Goal: Task Accomplishment & Management: Manage account settings

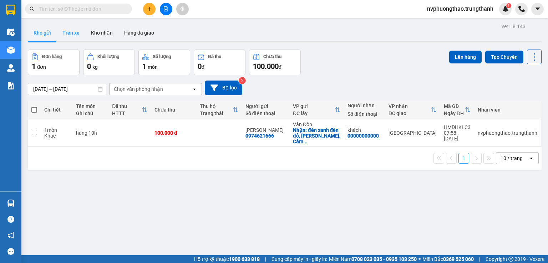
click at [69, 35] on button "Trên xe" at bounding box center [71, 32] width 29 height 17
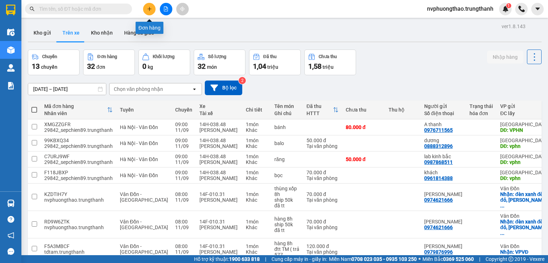
click at [148, 6] on icon "plus" at bounding box center [149, 8] width 5 height 5
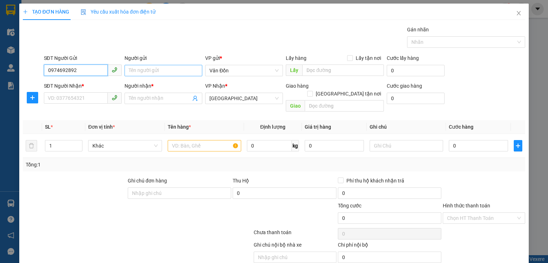
type input "0974692892"
click at [162, 75] on input "Người gửi" at bounding box center [164, 70] width 78 height 11
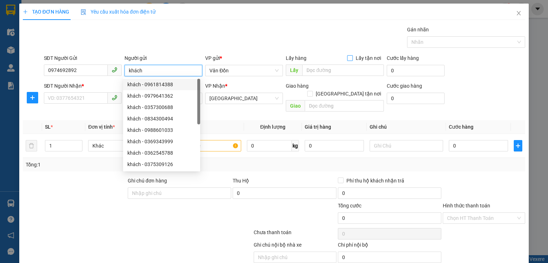
type input "khách"
click at [354, 59] on span "Lấy tận nơi" at bounding box center [368, 58] width 31 height 8
click at [352, 59] on input "Lấy tận nơi" at bounding box center [349, 57] width 5 height 5
checkbox input "true"
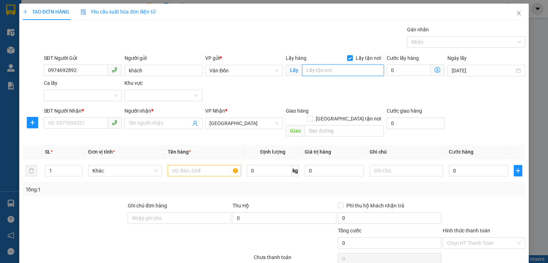
click at [338, 70] on input "text" at bounding box center [343, 70] width 82 height 11
type input "cp-vpvđ"
click at [74, 120] on input "SĐT Người Nhận *" at bounding box center [76, 122] width 64 height 11
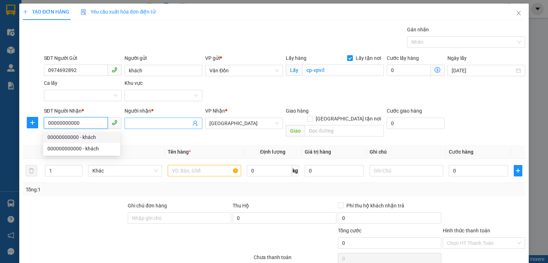
type input "00000000000"
click at [149, 122] on input "Người nhận *" at bounding box center [160, 124] width 62 height 8
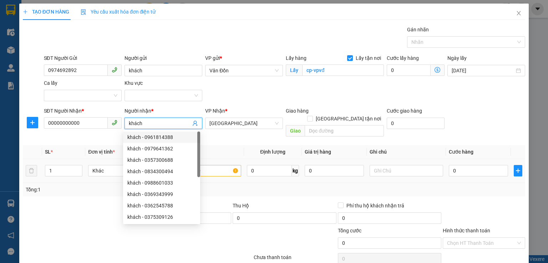
type input "khách"
click at [217, 166] on input "text" at bounding box center [205, 170] width 74 height 11
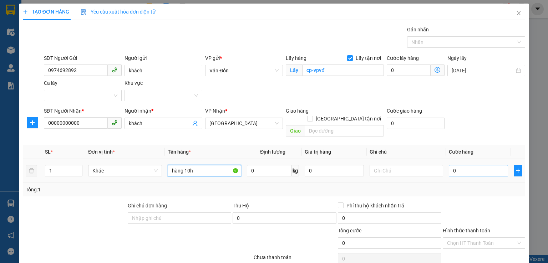
type input "hàng 10h"
click at [480, 165] on input "0" at bounding box center [478, 170] width 59 height 11
type input "1"
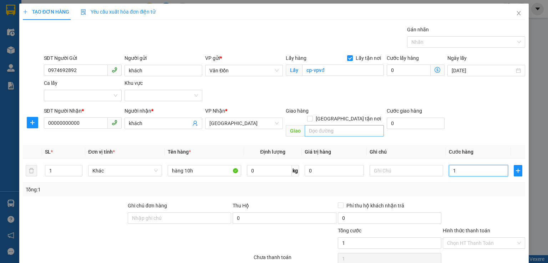
type input "10"
type input "100"
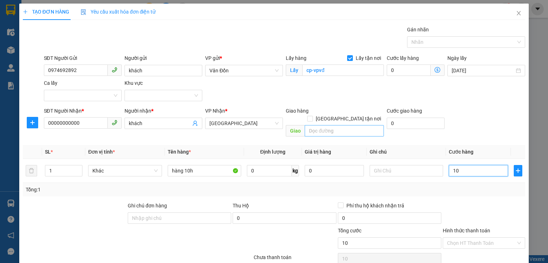
type input "100"
type input "100.000"
drag, startPoint x: 382, startPoint y: 166, endPoint x: 387, endPoint y: 170, distance: 6.3
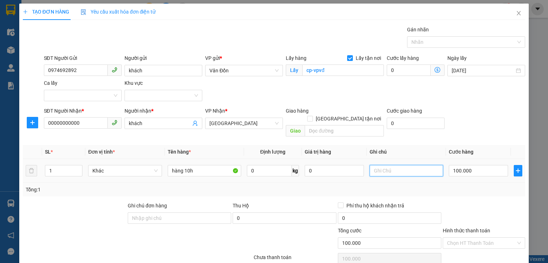
click at [387, 170] on td at bounding box center [406, 171] width 79 height 24
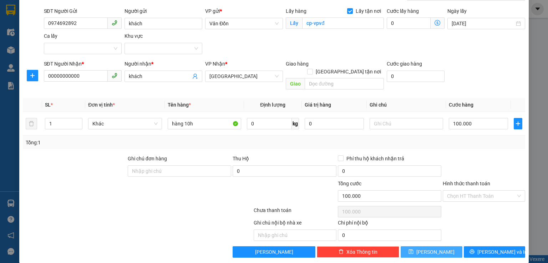
click at [416, 247] on button "Lưu" at bounding box center [432, 252] width 62 height 11
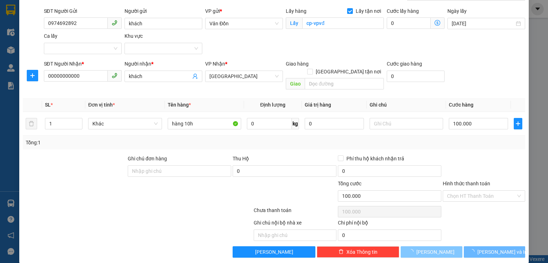
checkbox input "false"
type input "0"
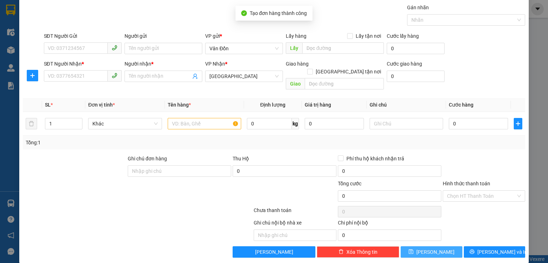
scroll to position [0, 0]
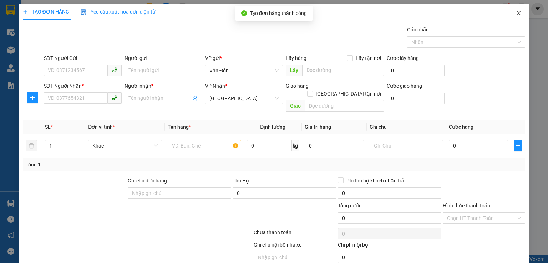
click at [516, 15] on icon "close" at bounding box center [519, 13] width 6 height 6
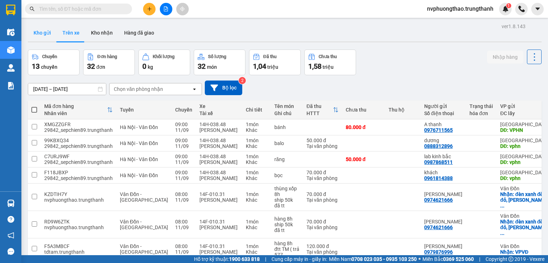
click at [42, 34] on button "Kho gửi" at bounding box center [42, 32] width 29 height 17
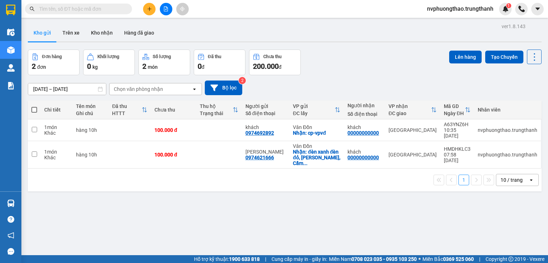
click at [69, 220] on div "ver 1.8.143 Kho gửi Trên xe Kho nhận Hàng đã giao Đơn hàng 2 đơn Khối lượng 0 k…" at bounding box center [285, 152] width 520 height 263
click at [53, 209] on div "ver 1.8.143 Kho gửi Trên xe Kho nhận Hàng đã giao Đơn hàng 2 đơn Khối lượng 0 k…" at bounding box center [285, 152] width 520 height 263
click at [483, 152] on icon at bounding box center [485, 154] width 5 height 5
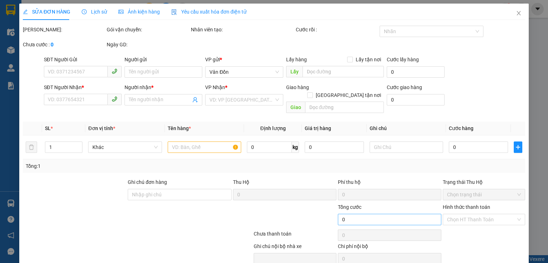
type input "0974621666"
type input "[PERSON_NAME]"
checkbox input "true"
type input "đèn xanh đèn đỏ, Tô Hiệu, Cẩm Phả -VPĐ"
type input "00000000000"
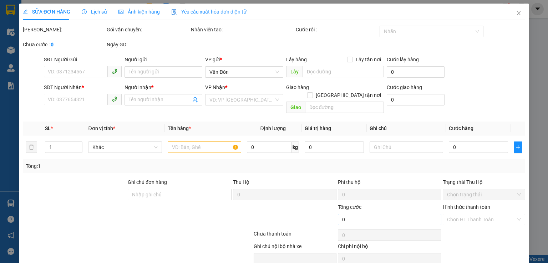
type input "khách"
type input "100.000"
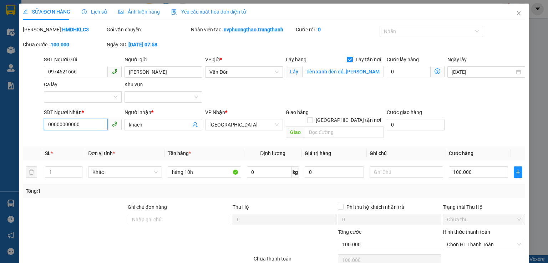
drag, startPoint x: 83, startPoint y: 126, endPoint x: 14, endPoint y: 126, distance: 68.9
click at [14, 126] on div "SỬA ĐƠN HÀNG Lịch sử Ảnh kiện hàng Yêu cầu xuất hóa đơn điện tử Total Paid Fee …" at bounding box center [274, 131] width 548 height 263
type input "0982661979"
click at [90, 212] on div at bounding box center [74, 216] width 105 height 25
click at [336, 127] on input "text" at bounding box center [344, 132] width 79 height 11
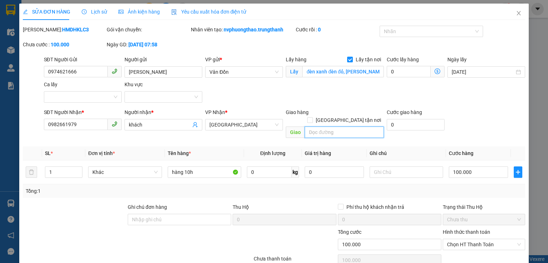
type input "s"
type input "d"
type input "đối diện cấp 2 ninh sở"
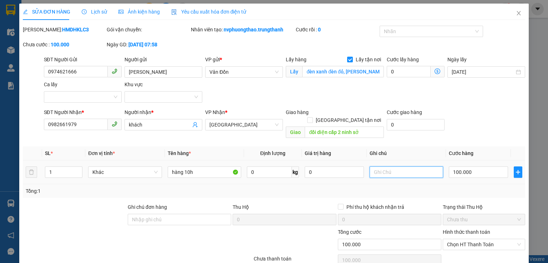
click at [420, 167] on input "text" at bounding box center [407, 172] width 74 height 11
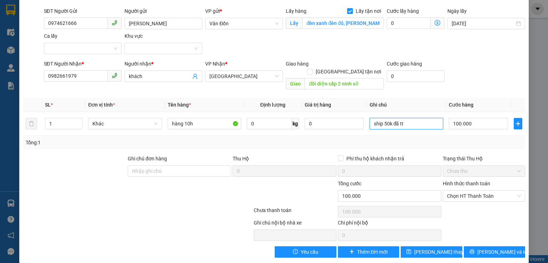
drag, startPoint x: 477, startPoint y: 186, endPoint x: 466, endPoint y: 194, distance: 13.6
click at [477, 191] on span "Chọn HT Thanh Toán" at bounding box center [484, 196] width 74 height 11
type input "ship 50k đã tt"
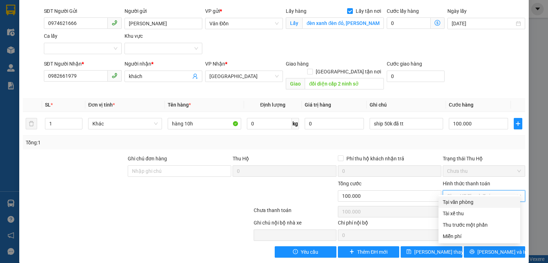
click at [457, 203] on div "Tại văn phòng" at bounding box center [479, 203] width 73 height 8
type input "0"
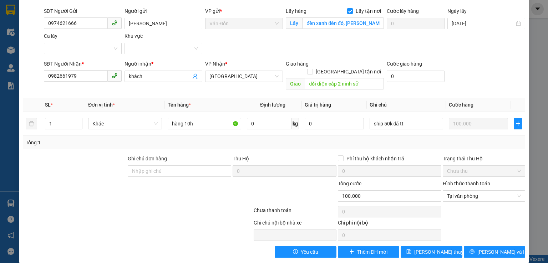
click at [56, 205] on div at bounding box center [137, 212] width 231 height 14
click at [383, 118] on input "ship 50k đã tt" at bounding box center [407, 123] width 74 height 11
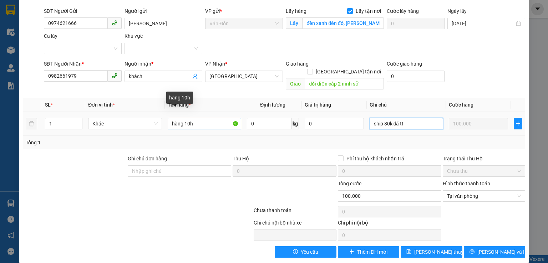
type input "ship 80k đã tt"
click at [171, 119] on input "hàng 10h" at bounding box center [205, 123] width 74 height 11
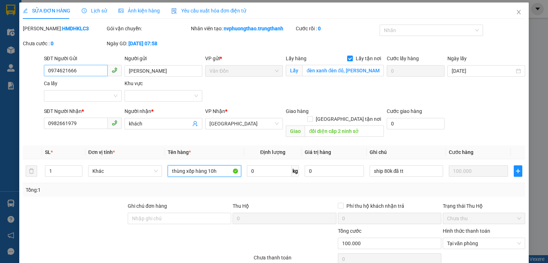
type input "thùng xốp hàng 10h"
drag, startPoint x: 84, startPoint y: 74, endPoint x: 43, endPoint y: 72, distance: 41.5
click at [44, 72] on input "0974621666" at bounding box center [76, 70] width 64 height 11
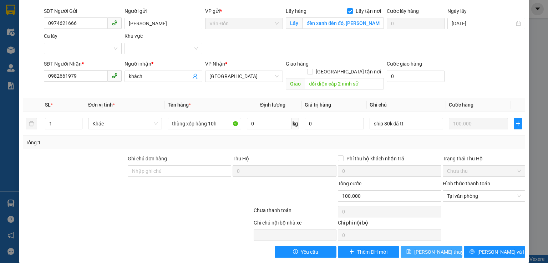
click at [421, 248] on span "Lưu thay đổi" at bounding box center [442, 252] width 57 height 8
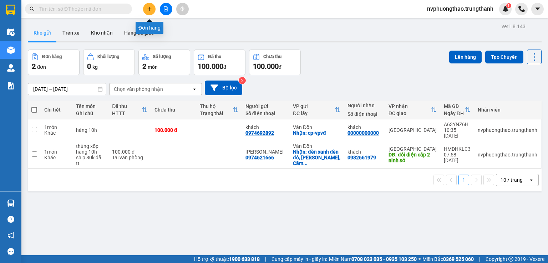
click at [153, 7] on button at bounding box center [149, 9] width 12 height 12
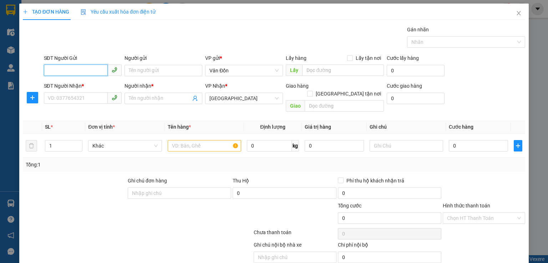
paste input "0974621666"
type input "0974621666"
click at [85, 68] on input "0974621666" at bounding box center [76, 70] width 64 height 11
click at [85, 85] on div "0974621666 - c giang" at bounding box center [82, 85] width 70 height 8
type input "c giang"
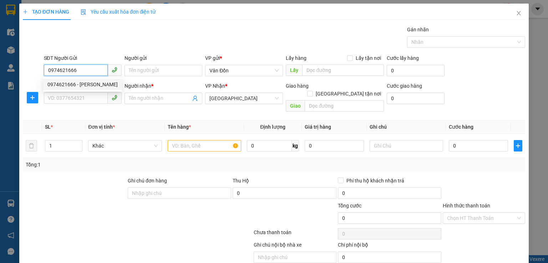
checkbox input "true"
type input "đèn xanh đèn đỏ, Tô Hiệu, Cẩm Phả -VPĐ"
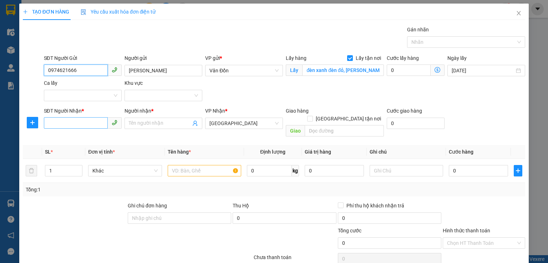
type input "0974621666"
click at [69, 122] on input "SĐT Người Nhận *" at bounding box center [76, 122] width 64 height 11
click at [64, 121] on input "SĐT Người Nhận *" at bounding box center [76, 122] width 64 height 11
click at [61, 122] on input "0982931226" at bounding box center [76, 122] width 64 height 11
click at [77, 122] on input "0982931226" at bounding box center [76, 122] width 64 height 11
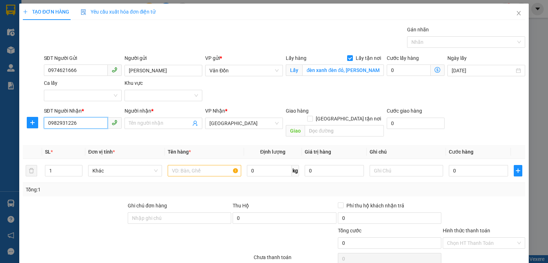
click at [60, 125] on input "0982931226" at bounding box center [76, 122] width 64 height 11
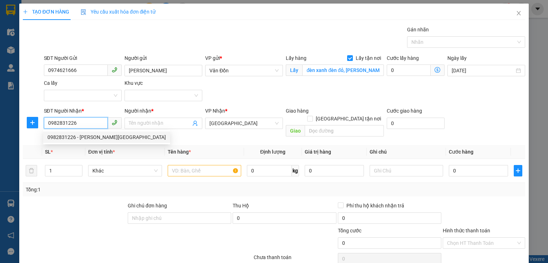
click at [81, 123] on input "0982831226" at bounding box center [76, 122] width 64 height 11
type input "0982831226"
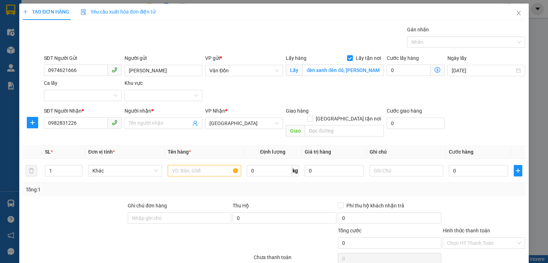
click at [59, 212] on div at bounding box center [74, 214] width 105 height 25
click at [328, 126] on input "text" at bounding box center [344, 130] width 79 height 11
type input "ngõ 354 trường chinh"
click at [213, 166] on input "text" at bounding box center [205, 170] width 74 height 11
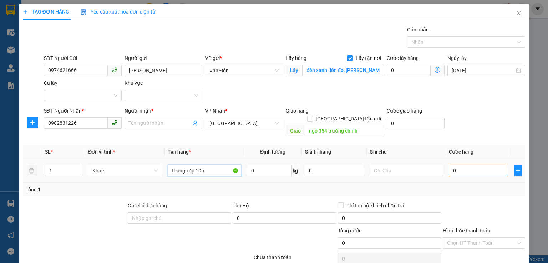
type input "thùng xốp 10h"
click at [486, 165] on input "0" at bounding box center [478, 170] width 59 height 11
drag, startPoint x: 74, startPoint y: 212, endPoint x: 350, endPoint y: 177, distance: 277.8
click at [76, 212] on div at bounding box center [74, 214] width 105 height 25
click at [488, 165] on input "0" at bounding box center [478, 170] width 59 height 11
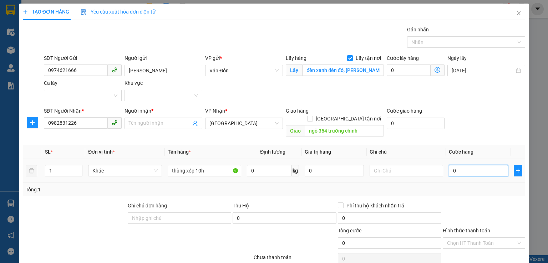
type input "8"
type input "80"
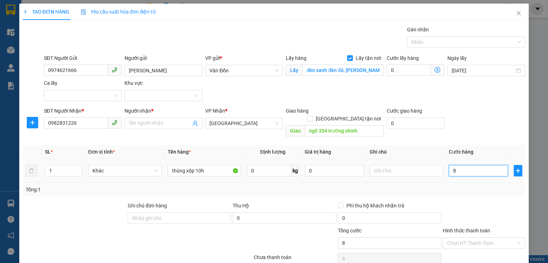
type input "80"
type input "80.000"
click at [477, 186] on div "Tổng: 1" at bounding box center [274, 190] width 497 height 8
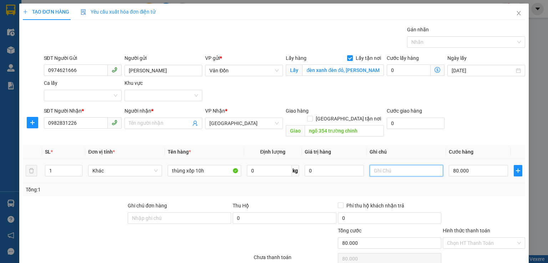
click at [392, 165] on input "text" at bounding box center [407, 170] width 74 height 11
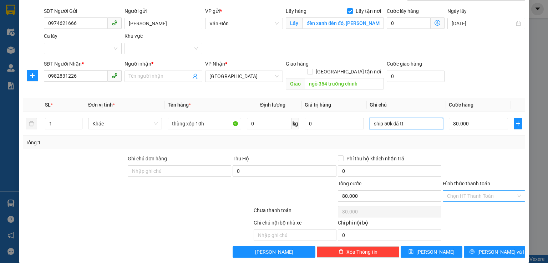
type input "ship 50k đã tt"
click at [477, 191] on input "Hình thức thanh toán" at bounding box center [481, 196] width 69 height 11
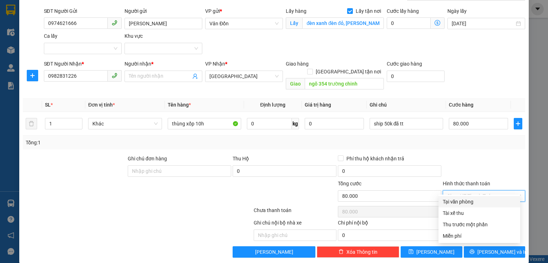
click at [470, 202] on div "Tại văn phòng" at bounding box center [479, 202] width 73 height 8
type input "0"
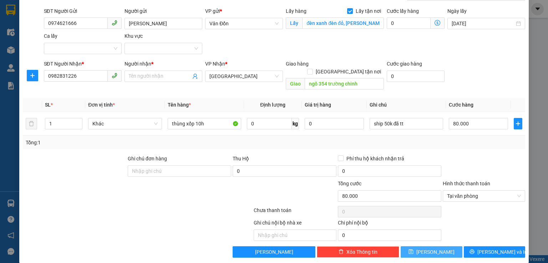
click at [438, 247] on button "Lưu" at bounding box center [432, 252] width 62 height 11
click at [140, 77] on input "Người nhận *" at bounding box center [160, 76] width 62 height 8
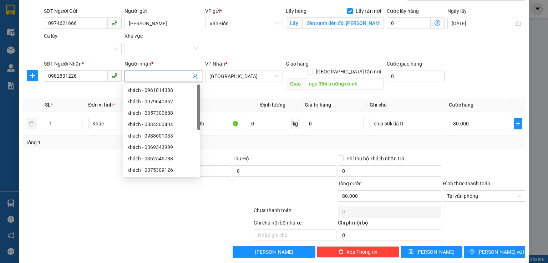
scroll to position [23, 0]
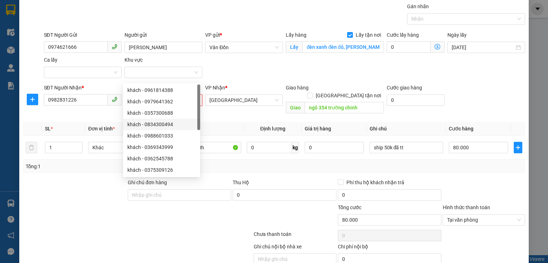
click at [75, 113] on div "SĐT Người Nhận * 0982831226" at bounding box center [82, 100] width 81 height 33
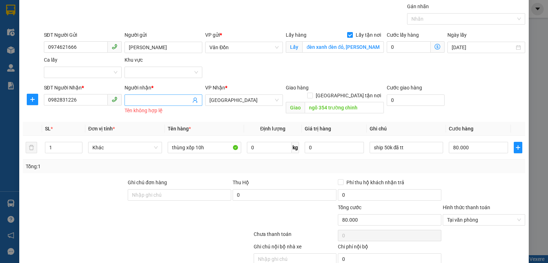
click at [134, 101] on input "Người nhận *" at bounding box center [160, 100] width 62 height 8
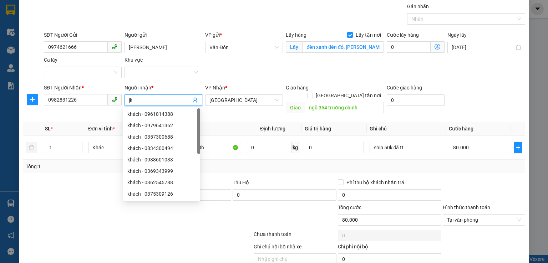
type input "j"
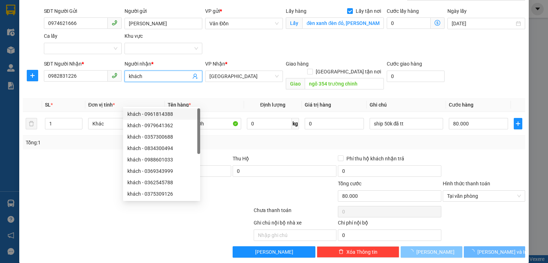
type input "khách"
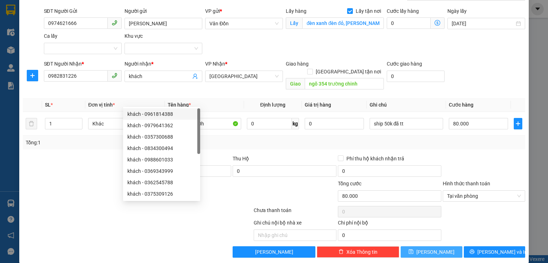
click at [415, 247] on button "Lưu" at bounding box center [432, 252] width 62 height 11
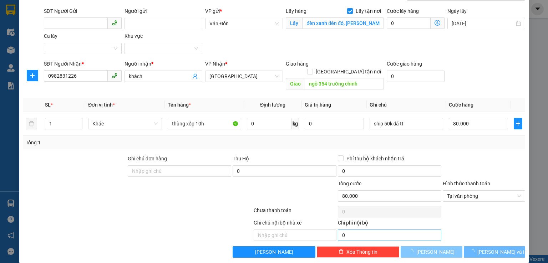
checkbox input "false"
type input "0"
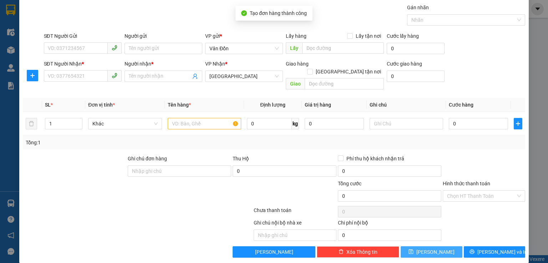
scroll to position [0, 0]
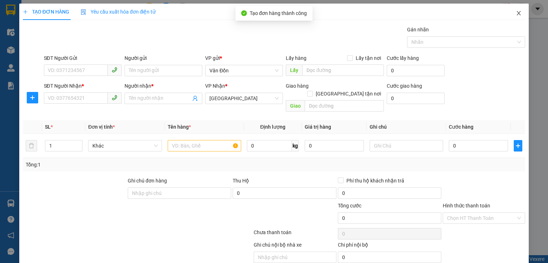
click at [515, 16] on span "Close" at bounding box center [519, 14] width 20 height 20
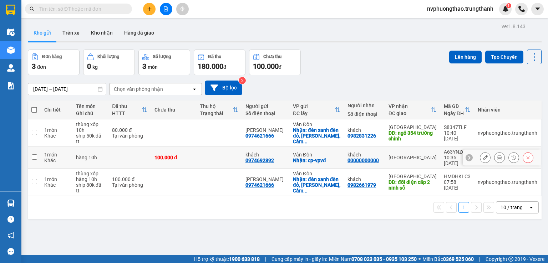
click at [481, 155] on button at bounding box center [486, 158] width 10 height 12
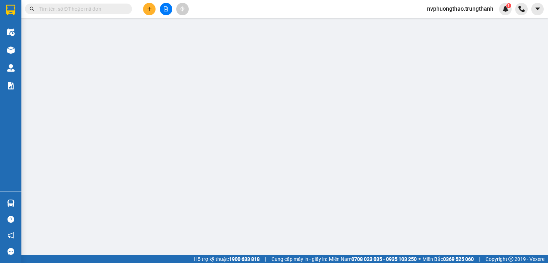
type input "0974692892"
type input "khách"
checkbox input "true"
type input "cp-vpvđ"
type input "00000000000"
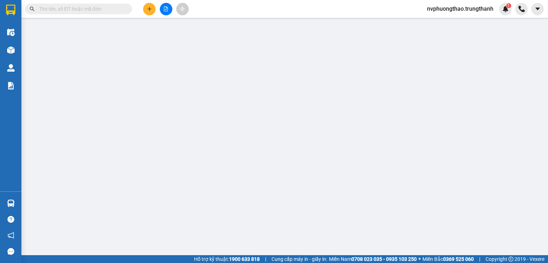
type input "khách"
type input "100.000"
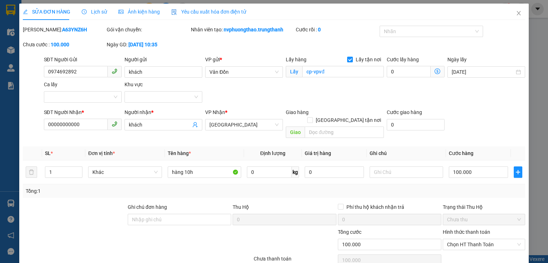
drag, startPoint x: 40, startPoint y: 210, endPoint x: 54, endPoint y: 143, distance: 68.5
click at [44, 192] on div "Total Paid Fee 0 Total UnPaid Fee 100.000 Cash Collection Total Fee Mã ĐH: A63Y…" at bounding box center [274, 166] width 503 height 281
drag, startPoint x: 80, startPoint y: 122, endPoint x: 39, endPoint y: 125, distance: 41.6
click at [39, 125] on div "SĐT Người Nhận * 00000000000 00000000000 Người nhận * khách VP Nhận * Hà Nội Gi…" at bounding box center [274, 125] width 504 height 33
type input "0983330786"
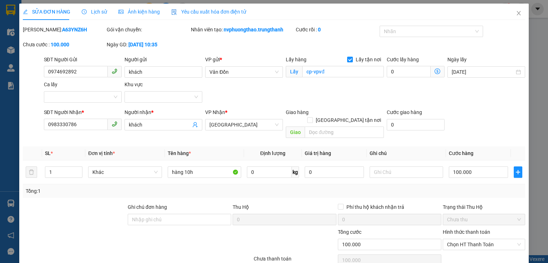
click at [54, 228] on div at bounding box center [95, 240] width 147 height 25
click at [322, 127] on input "text" at bounding box center [344, 132] width 79 height 11
type input "ngã 4 văn phú hđ"
click at [59, 228] on div at bounding box center [95, 240] width 147 height 25
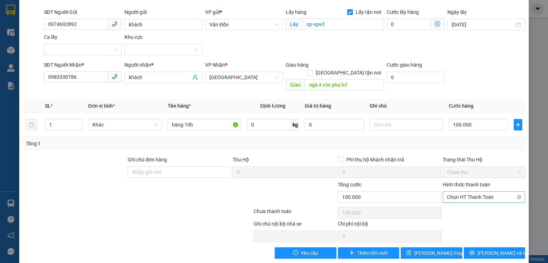
scroll to position [49, 0]
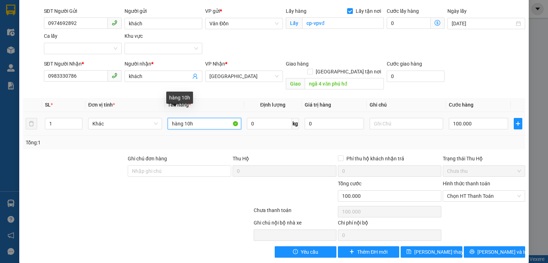
click at [170, 118] on input "hàng 10h" at bounding box center [205, 123] width 74 height 11
type input "thùng giấy hàng 10h"
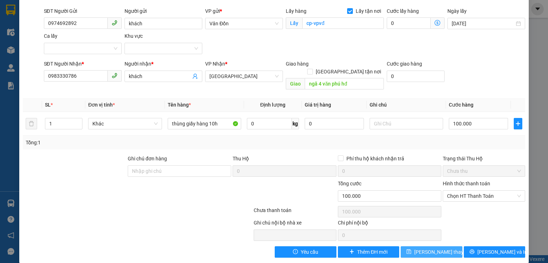
click at [423, 248] on span "Lưu thay đổi" at bounding box center [442, 252] width 57 height 8
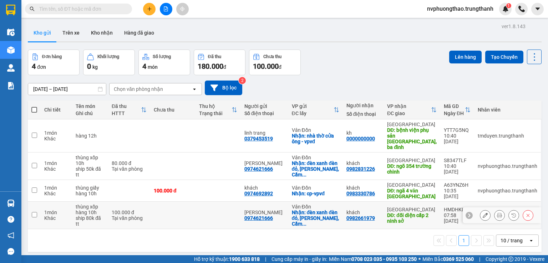
click at [35, 212] on input "checkbox" at bounding box center [34, 214] width 5 height 5
checkbox input "true"
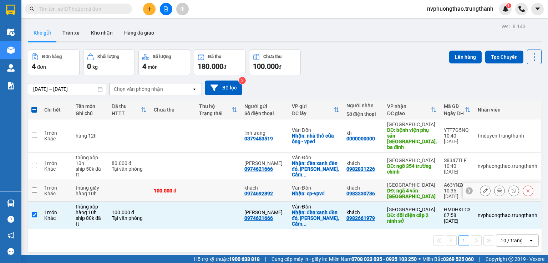
click at [34, 188] on input "checkbox" at bounding box center [34, 190] width 5 height 5
checkbox input "true"
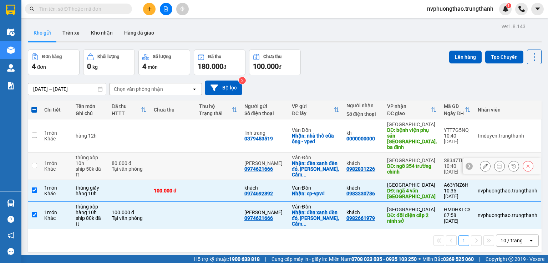
click at [36, 163] on input "checkbox" at bounding box center [34, 165] width 5 height 5
checkbox input "true"
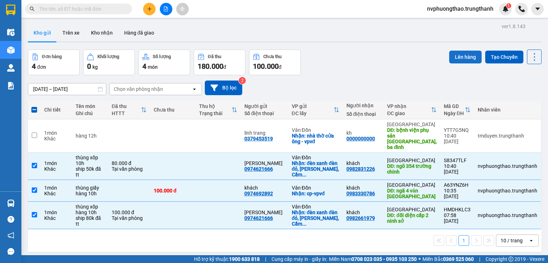
click at [463, 56] on button "Lên hàng" at bounding box center [465, 57] width 32 height 13
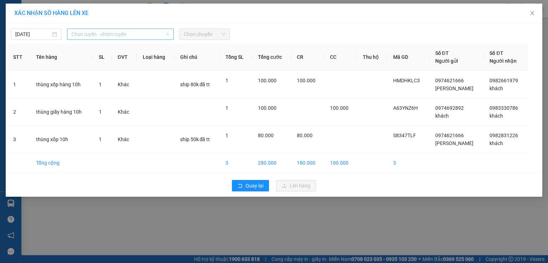
click at [109, 37] on span "Chọn tuyến - nhóm tuyến" at bounding box center [120, 34] width 98 height 11
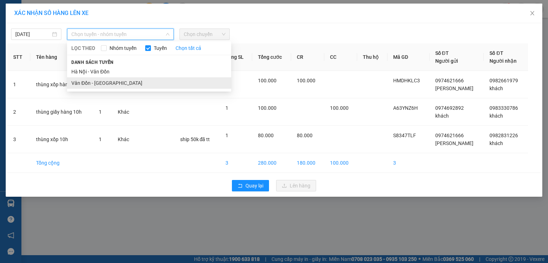
click at [99, 81] on li "Vân Đồn - Hà Nội" at bounding box center [149, 82] width 164 height 11
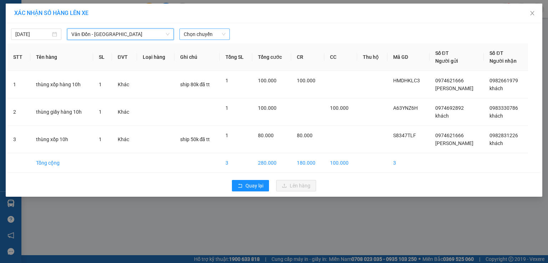
click at [207, 36] on span "Chọn chuyến" at bounding box center [205, 34] width 42 height 11
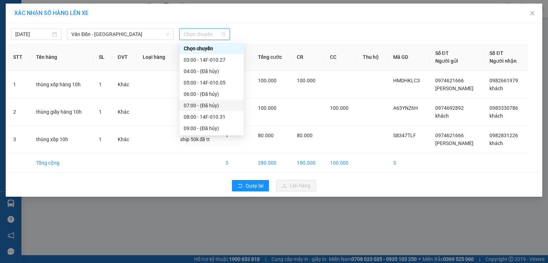
scroll to position [36, 0]
click at [223, 102] on div "10:00 - 14E-009.20" at bounding box center [212, 104] width 56 height 8
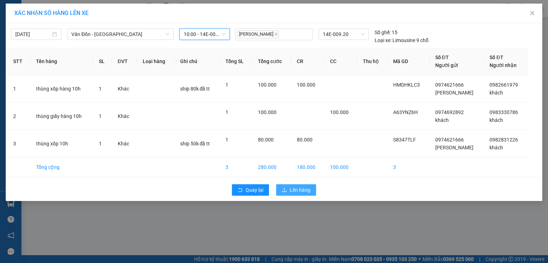
click at [302, 188] on span "Lên hàng" at bounding box center [300, 190] width 21 height 8
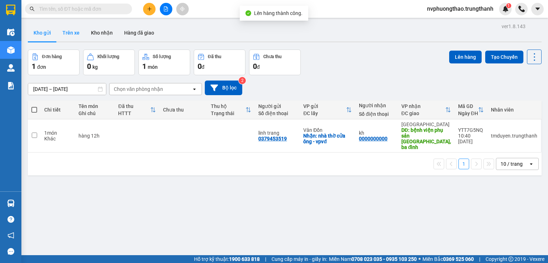
click at [75, 34] on button "Trên xe" at bounding box center [71, 32] width 29 height 17
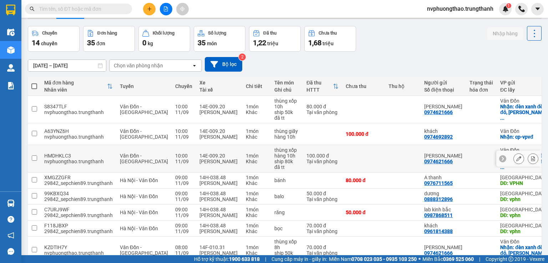
scroll to position [36, 0]
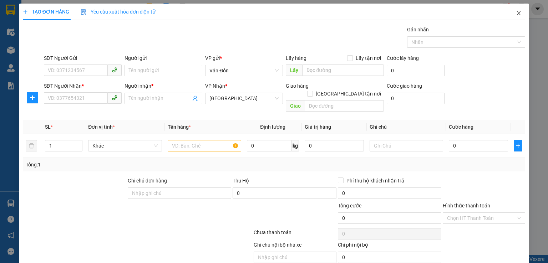
click at [517, 14] on icon "close" at bounding box center [519, 13] width 4 height 4
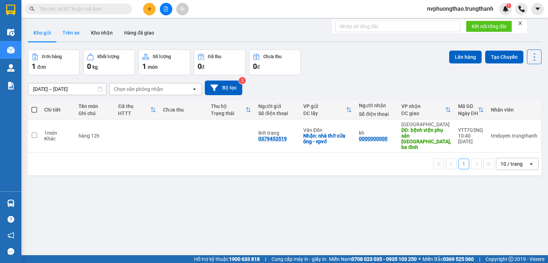
click at [76, 35] on button "Trên xe" at bounding box center [71, 32] width 29 height 17
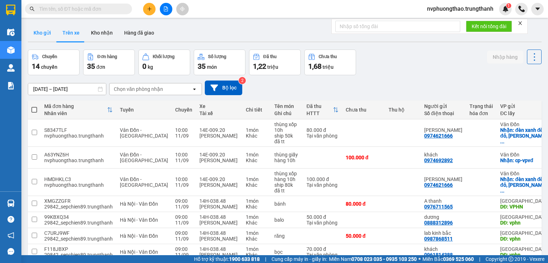
click at [49, 37] on button "Kho gửi" at bounding box center [42, 32] width 29 height 17
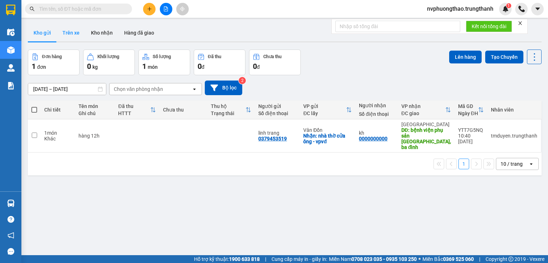
click at [68, 32] on button "Trên xe" at bounding box center [71, 32] width 29 height 17
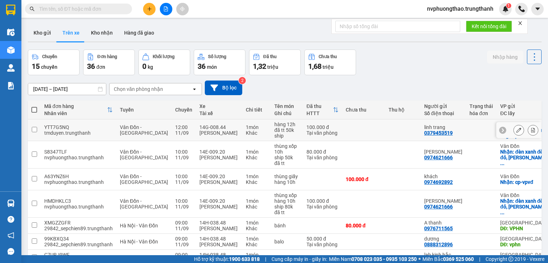
click at [514, 130] on button at bounding box center [519, 130] width 10 height 12
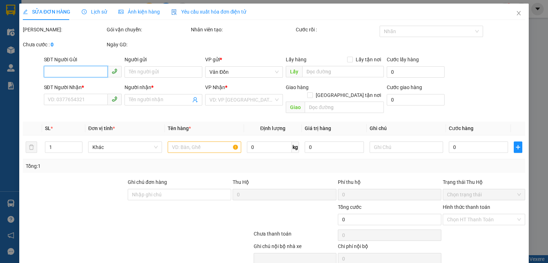
type input "0379453519"
type input "linh trang"
checkbox input "true"
type input "nhà thờ cửa ông - vpvđ"
type input "0899305055"
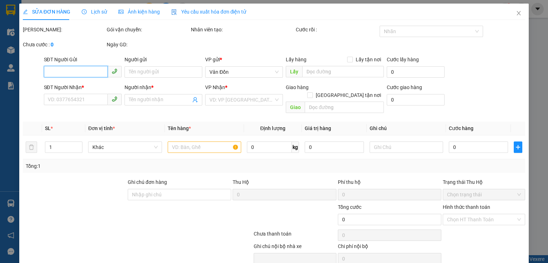
type input "kh"
type input "5a3 tiểu khu, dốc bệnh viện phụ sản [GEOGRAPHIC_DATA], [GEOGRAPHIC_DATA]"
type input "100.000"
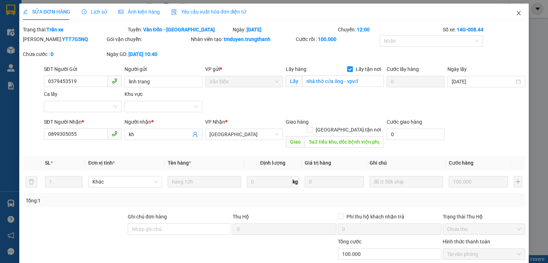
click at [514, 10] on span "Close" at bounding box center [519, 14] width 20 height 20
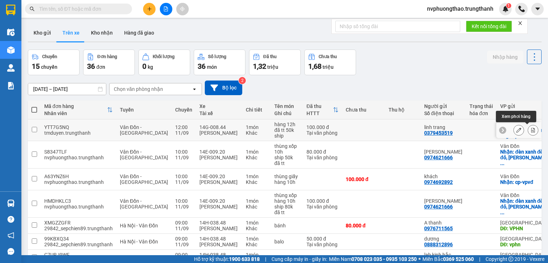
click at [532, 132] on icon at bounding box center [534, 130] width 4 height 5
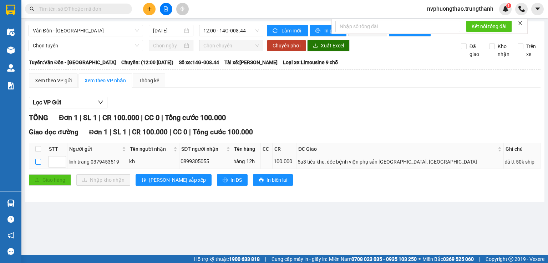
click at [36, 165] on input "checkbox" at bounding box center [38, 162] width 6 height 6
checkbox input "true"
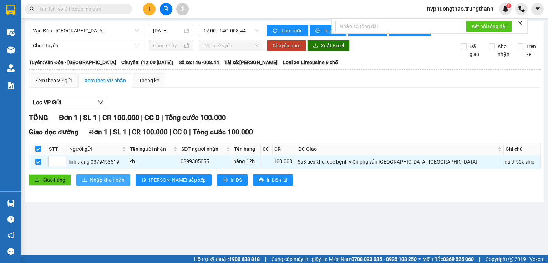
click at [110, 184] on span "Nhập kho nhận" at bounding box center [107, 180] width 35 height 8
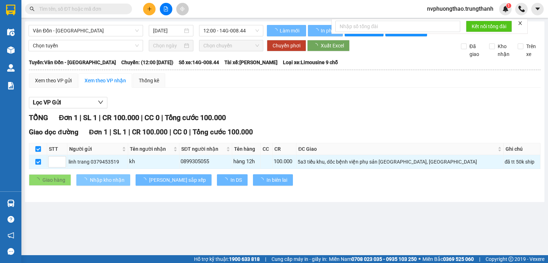
checkbox input "false"
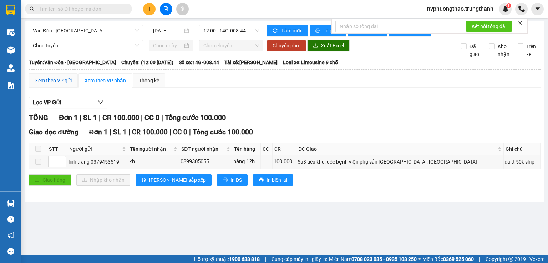
click at [57, 85] on div "Xem theo VP gửi" at bounding box center [53, 81] width 37 height 8
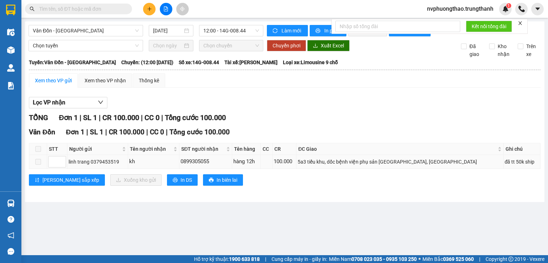
click at [35, 165] on span at bounding box center [38, 162] width 6 height 6
click at [37, 165] on span at bounding box center [38, 162] width 6 height 6
click at [112, 85] on div "Xem theo VP nhận" at bounding box center [105, 81] width 41 height 8
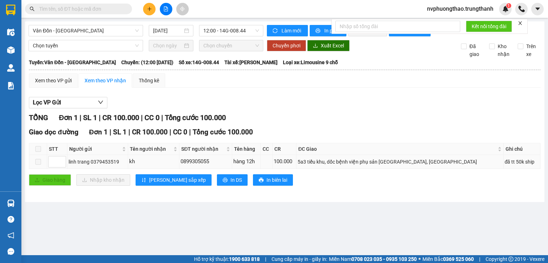
click at [38, 165] on span at bounding box center [38, 162] width 6 height 6
click at [61, 85] on div "Xem theo VP gửi" at bounding box center [53, 81] width 37 height 8
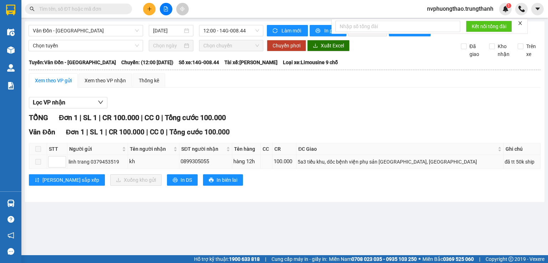
click at [38, 165] on span at bounding box center [38, 162] width 6 height 6
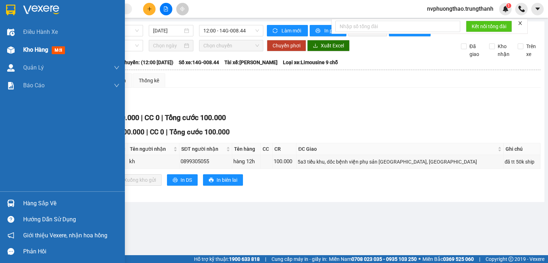
click at [29, 50] on span "Kho hàng" at bounding box center [35, 49] width 25 height 7
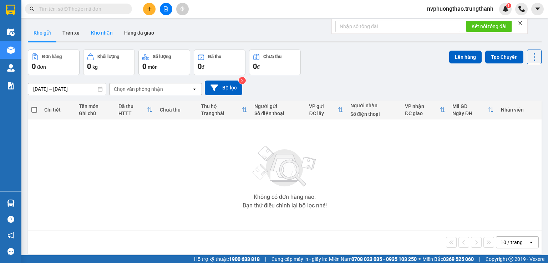
click at [105, 32] on button "Kho nhận" at bounding box center [101, 32] width 33 height 17
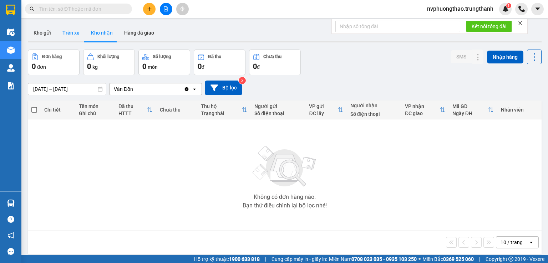
click at [65, 31] on button "Trên xe" at bounding box center [71, 32] width 29 height 17
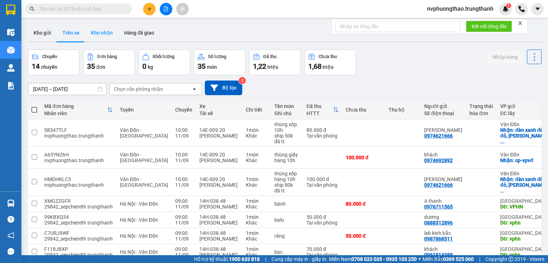
click at [107, 34] on button "Kho nhận" at bounding box center [101, 32] width 33 height 17
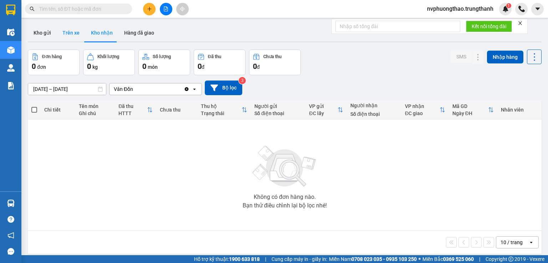
drag, startPoint x: 92, startPoint y: 27, endPoint x: 72, endPoint y: 30, distance: 20.1
click at [90, 27] on button "Kho nhận" at bounding box center [101, 32] width 33 height 17
click at [67, 32] on button "Trên xe" at bounding box center [71, 32] width 29 height 17
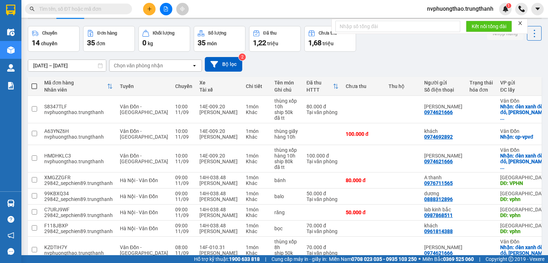
scroll to position [71, 0]
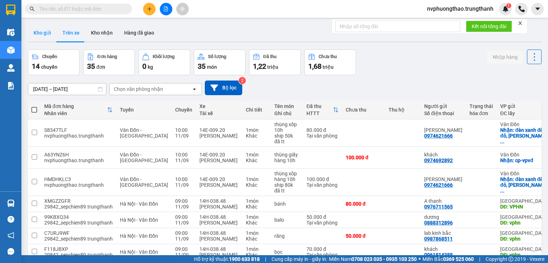
click at [43, 30] on button "Kho gửi" at bounding box center [42, 32] width 29 height 17
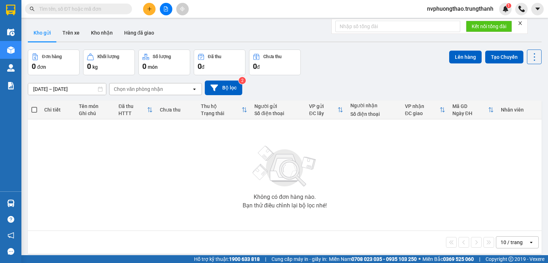
click at [156, 90] on div "Chọn văn phòng nhận" at bounding box center [138, 89] width 49 height 7
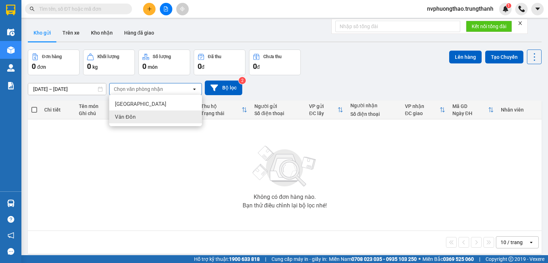
click at [139, 117] on div "Vân Đồn" at bounding box center [155, 117] width 93 height 13
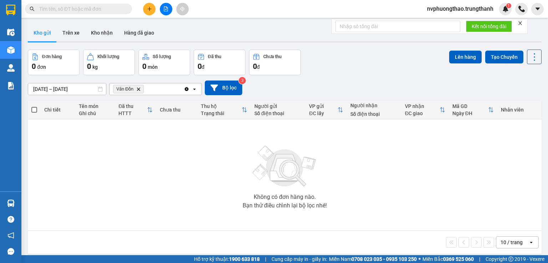
click at [163, 89] on div "Vân Đồn Delete" at bounding box center [147, 89] width 74 height 11
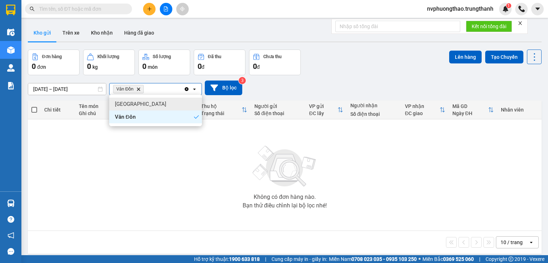
click at [139, 106] on div "[GEOGRAPHIC_DATA]" at bounding box center [155, 104] width 93 height 13
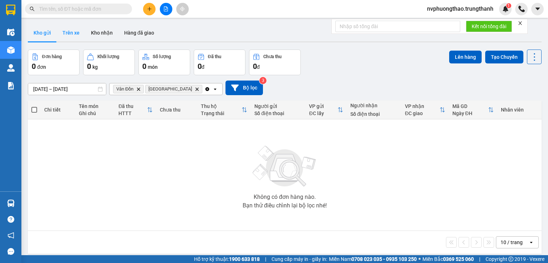
click at [73, 33] on button "Trên xe" at bounding box center [71, 32] width 29 height 17
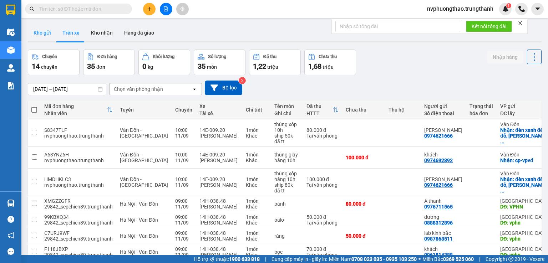
click at [47, 36] on button "Kho gửi" at bounding box center [42, 32] width 29 height 17
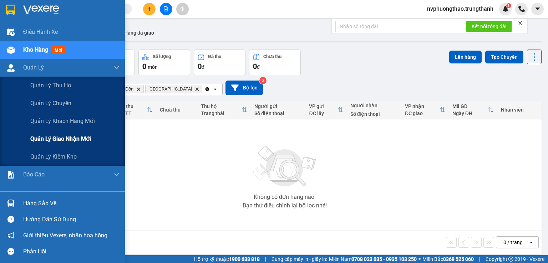
click at [94, 143] on div "Quản lý giao nhận mới" at bounding box center [74, 139] width 89 height 18
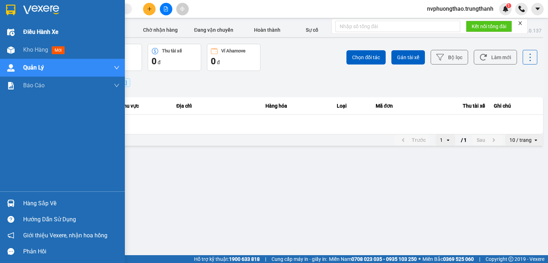
click at [13, 32] on img at bounding box center [10, 32] width 7 height 7
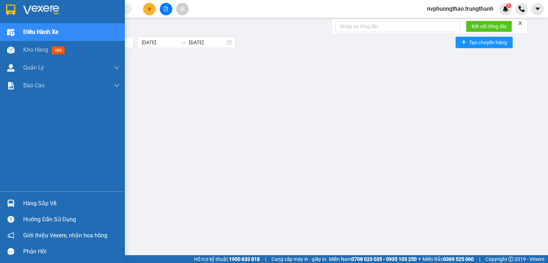
click at [45, 33] on span "Điều hành xe" at bounding box center [40, 31] width 35 height 9
click at [85, 54] on div "Kho hàng mới" at bounding box center [71, 50] width 96 height 18
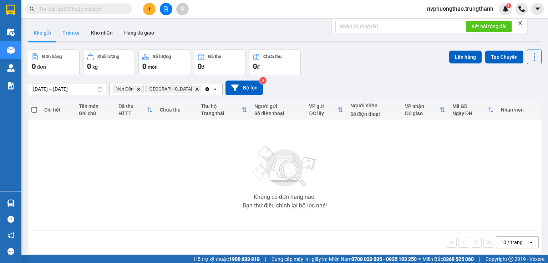
click at [78, 36] on button "Trên xe" at bounding box center [71, 32] width 29 height 17
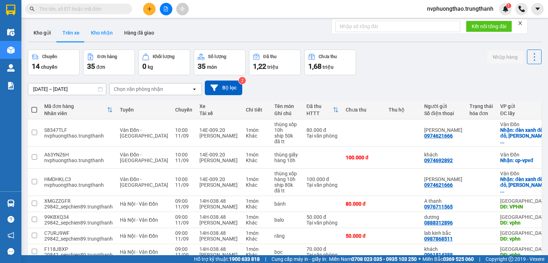
click at [96, 28] on button "Kho nhận" at bounding box center [101, 32] width 33 height 17
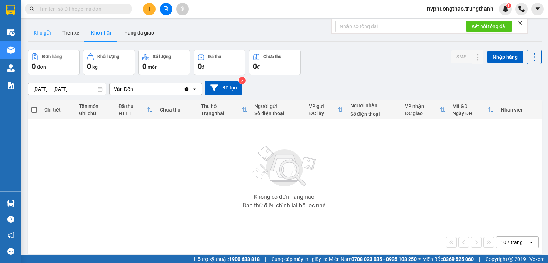
click at [56, 32] on button "Kho gửi" at bounding box center [42, 32] width 29 height 17
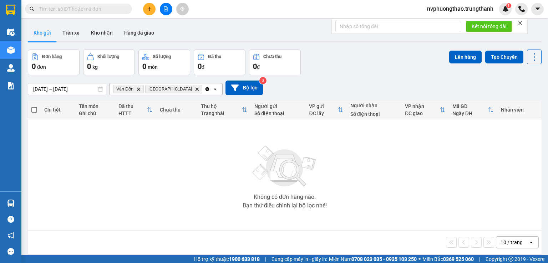
click at [31, 35] on button "Kho gửi" at bounding box center [42, 32] width 29 height 17
click at [59, 202] on div "Không có đơn hàng nào. Bạn thử điều chỉnh lại bộ lọc nhé!" at bounding box center [284, 175] width 507 height 107
click at [64, 35] on button "Trên xe" at bounding box center [71, 32] width 29 height 17
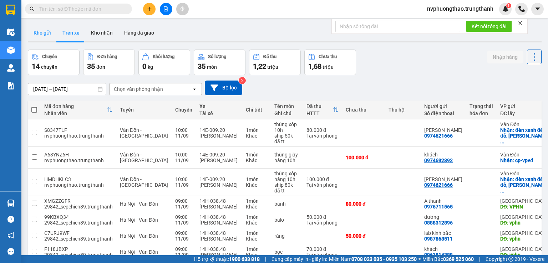
click at [43, 36] on button "Kho gửi" at bounding box center [42, 32] width 29 height 17
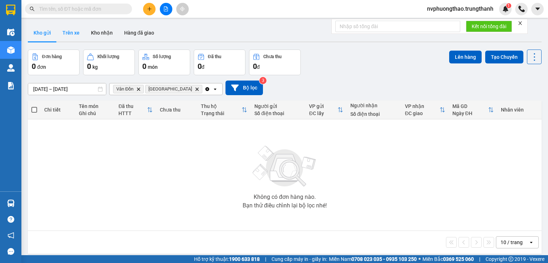
click at [72, 34] on button "Trên xe" at bounding box center [71, 32] width 29 height 17
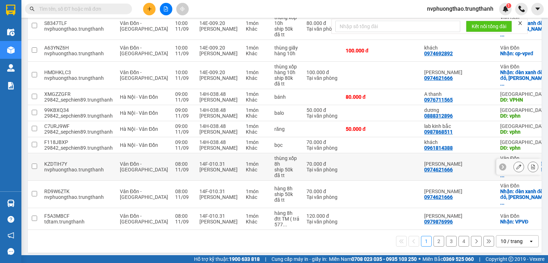
scroll to position [130, 0]
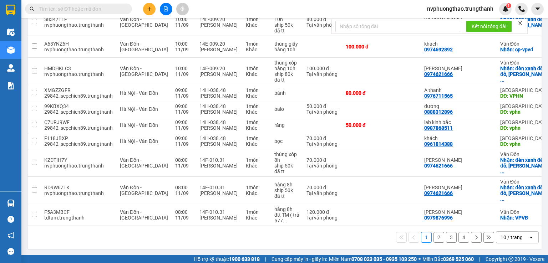
drag, startPoint x: 318, startPoint y: 227, endPoint x: 193, endPoint y: 227, distance: 125.3
click at [193, 227] on div "1 2 3 4 10 / trang open" at bounding box center [285, 237] width 514 height 23
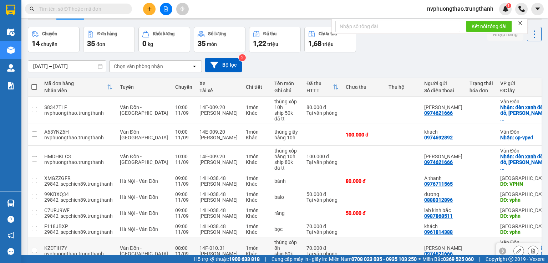
scroll to position [0, 0]
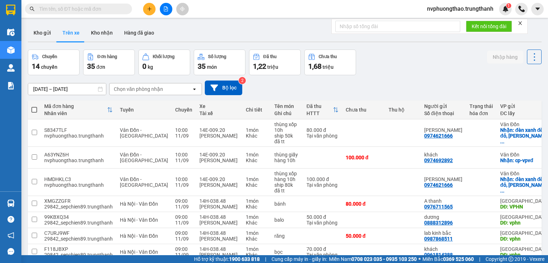
click at [193, 89] on icon "open" at bounding box center [195, 89] width 6 height 6
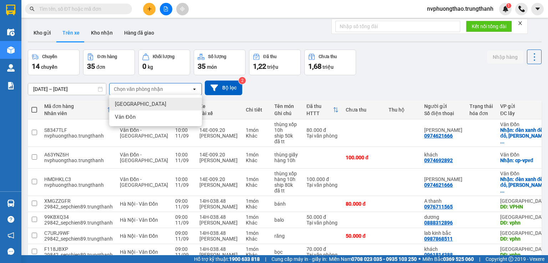
click at [154, 103] on div "[GEOGRAPHIC_DATA]" at bounding box center [155, 104] width 93 height 13
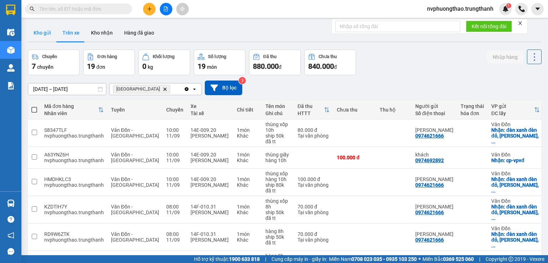
click at [44, 33] on button "Kho gửi" at bounding box center [42, 32] width 29 height 17
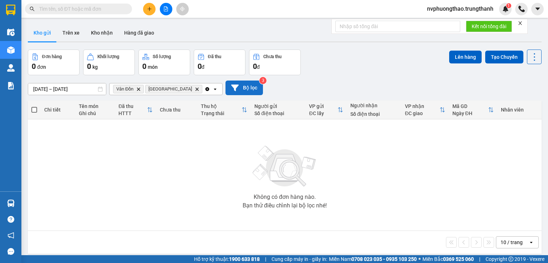
click at [237, 89] on button "Bộ lọc" at bounding box center [244, 88] width 37 height 15
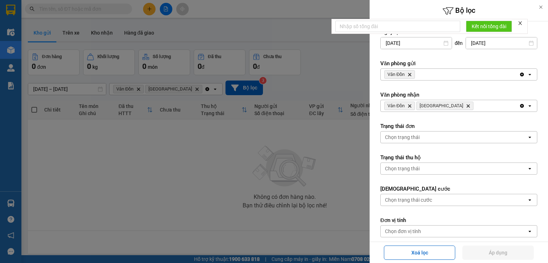
click at [162, 178] on div at bounding box center [274, 131] width 548 height 263
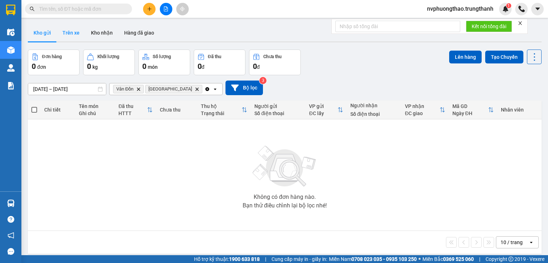
click at [71, 35] on button "Trên xe" at bounding box center [71, 32] width 29 height 17
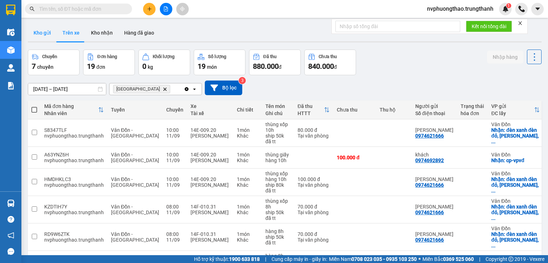
click at [44, 37] on button "Kho gửi" at bounding box center [42, 32] width 29 height 17
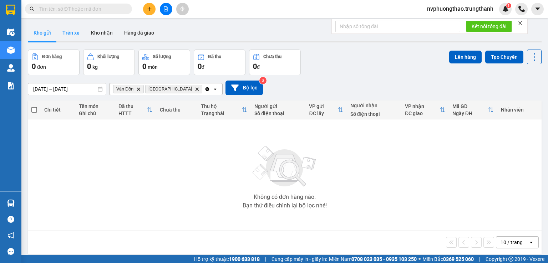
click at [68, 33] on button "Trên xe" at bounding box center [71, 32] width 29 height 17
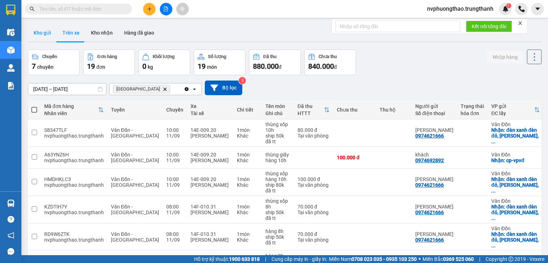
click at [43, 29] on button "Kho gửi" at bounding box center [42, 32] width 29 height 17
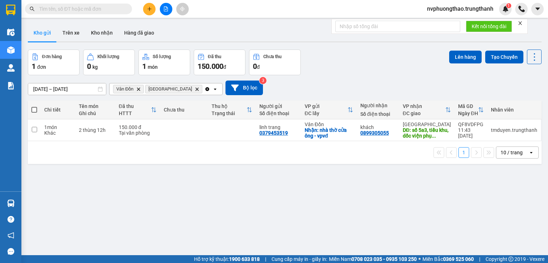
click at [174, 69] on div "1 món" at bounding box center [164, 66] width 44 height 10
click at [61, 66] on div "1 đơn" at bounding box center [54, 66] width 44 height 10
click at [177, 65] on div "1 món" at bounding box center [164, 66] width 44 height 10
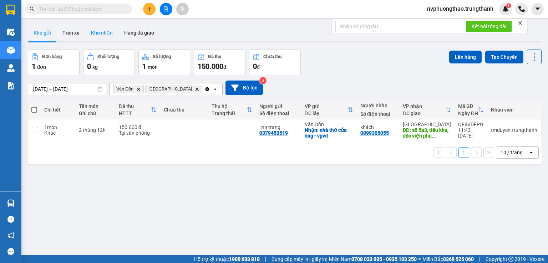
click at [93, 35] on button "Kho nhận" at bounding box center [101, 32] width 33 height 17
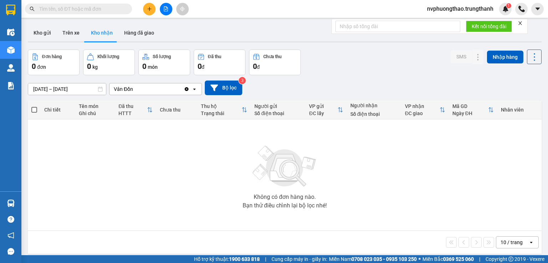
click at [193, 89] on icon "open" at bounding box center [195, 89] width 6 height 6
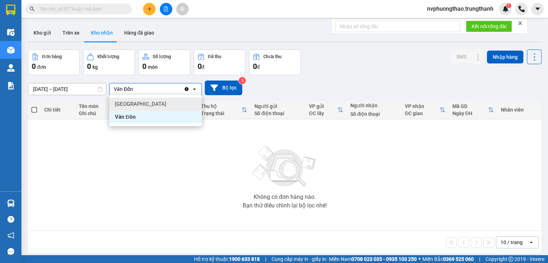
click at [138, 99] on div "[GEOGRAPHIC_DATA]" at bounding box center [155, 104] width 93 height 13
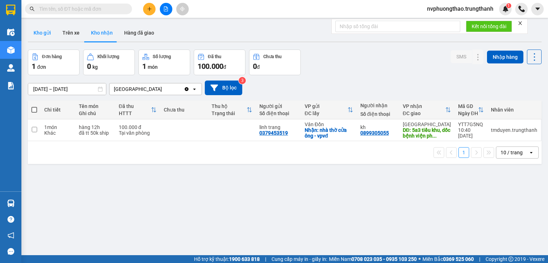
click at [47, 34] on button "Kho gửi" at bounding box center [42, 32] width 29 height 17
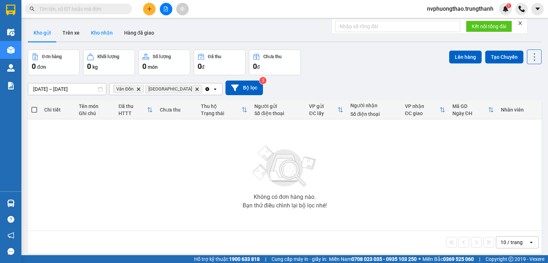
click at [107, 30] on button "Kho nhận" at bounding box center [101, 32] width 33 height 17
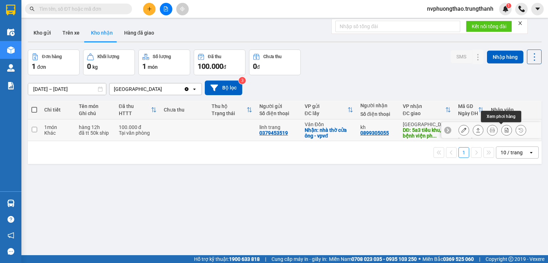
click at [505, 130] on icon at bounding box center [507, 130] width 4 height 5
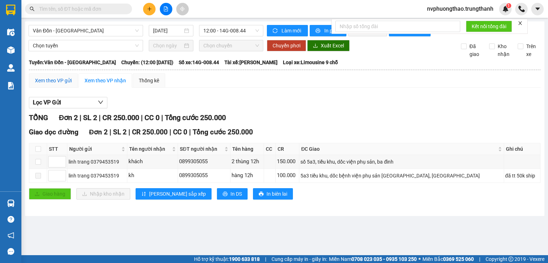
click at [55, 85] on div "Xem theo VP gửi" at bounding box center [53, 81] width 37 height 8
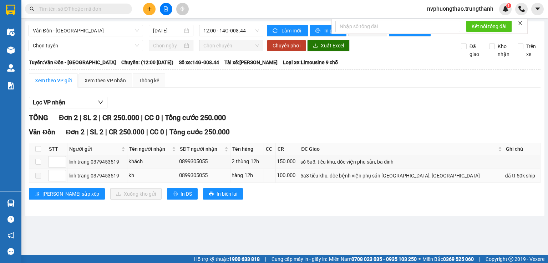
click at [40, 180] on label at bounding box center [38, 176] width 6 height 8
click at [53, 181] on input at bounding box center [57, 176] width 17 height 11
click at [39, 179] on span at bounding box center [38, 176] width 6 height 6
click at [110, 85] on div "Xem theo VP nhận" at bounding box center [105, 81] width 41 height 8
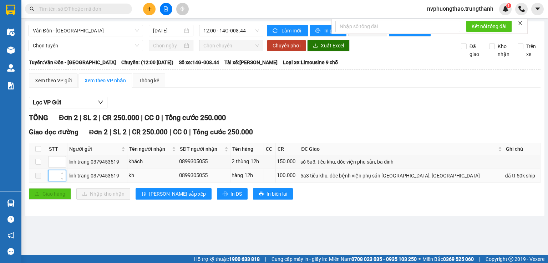
click at [55, 181] on input at bounding box center [57, 176] width 17 height 11
click at [37, 179] on span at bounding box center [38, 176] width 6 height 6
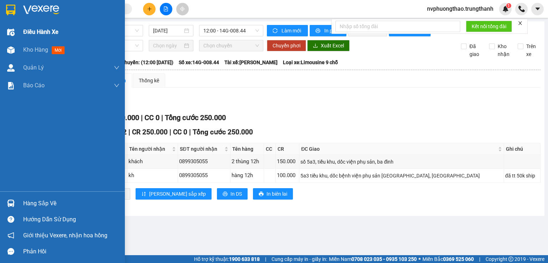
click at [45, 29] on span "Điều hành xe" at bounding box center [40, 31] width 35 height 9
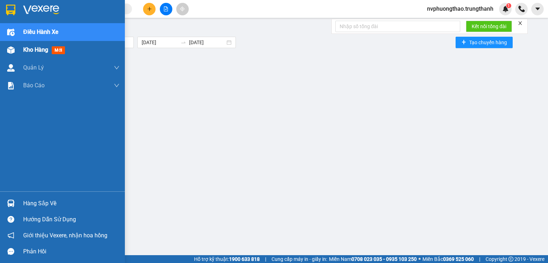
click at [40, 47] on span "Kho hàng" at bounding box center [35, 49] width 25 height 7
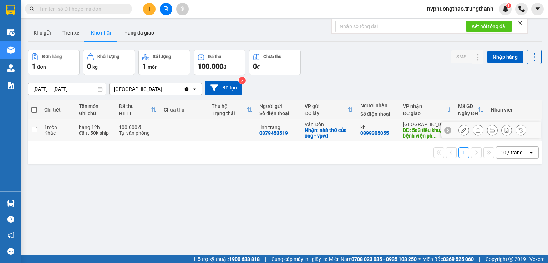
click at [34, 131] on input "checkbox" at bounding box center [34, 129] width 5 height 5
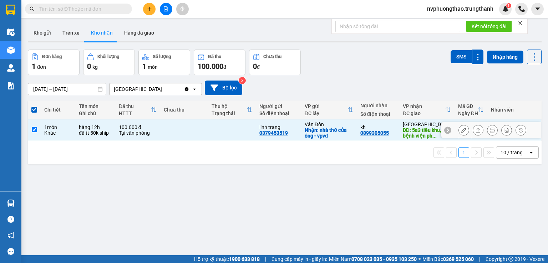
click at [34, 131] on input "checkbox" at bounding box center [34, 129] width 5 height 5
checkbox input "false"
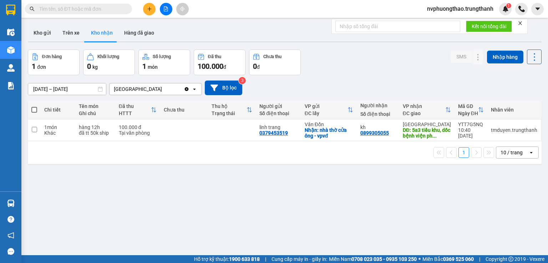
click at [57, 201] on div "ver 1.8.143 Kho gửi Trên xe Kho nhận Hàng đã giao Đơn hàng 1 đơn Khối lượng 0 k…" at bounding box center [285, 152] width 520 height 263
click at [73, 36] on button "Trên xe" at bounding box center [71, 32] width 29 height 17
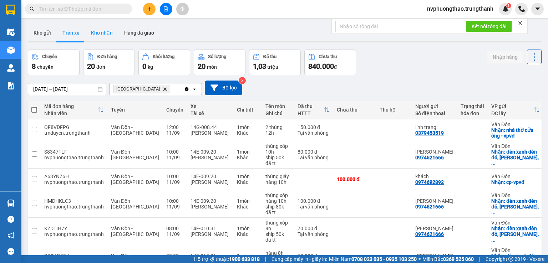
click at [106, 37] on button "Kho nhận" at bounding box center [101, 32] width 33 height 17
